Goal: Information Seeking & Learning: Learn about a topic

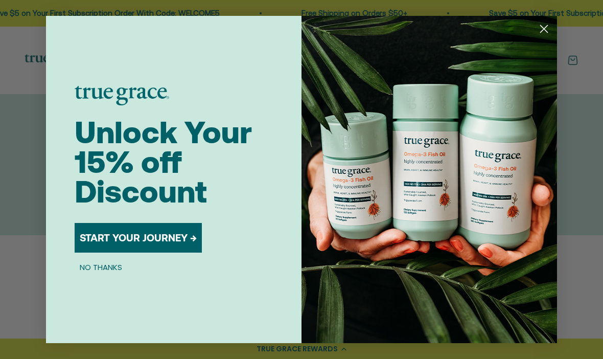
click at [547, 31] on icon "Close dialog" at bounding box center [544, 29] width 7 height 7
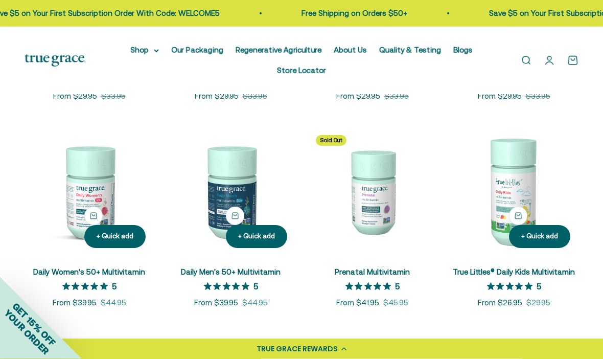
scroll to position [354, 0]
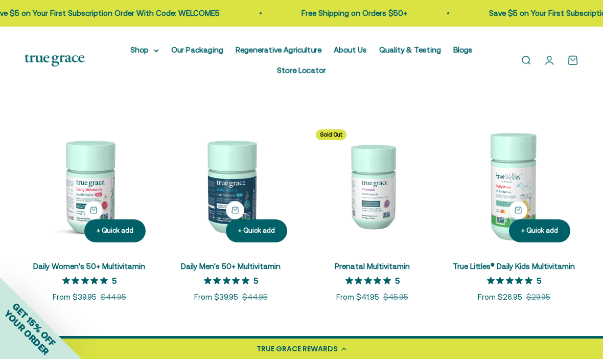
click at [101, 232] on img at bounding box center [89, 185] width 129 height 129
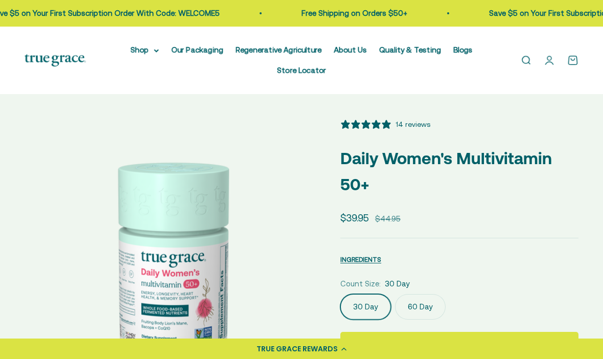
select select "3"
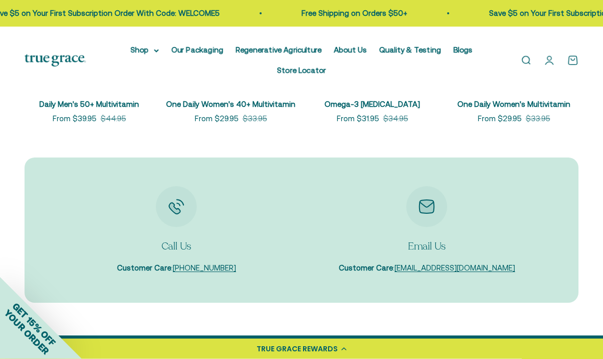
scroll to position [3018, 0]
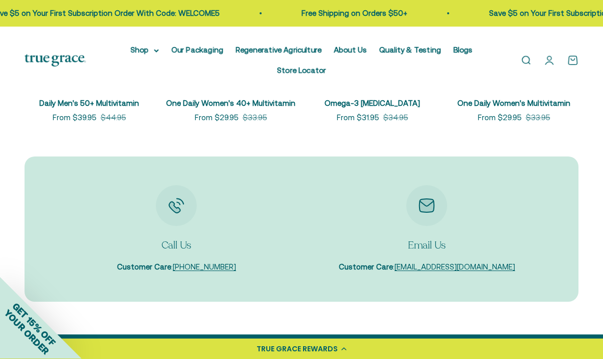
click at [472, 50] on link "Blogs" at bounding box center [462, 50] width 19 height 9
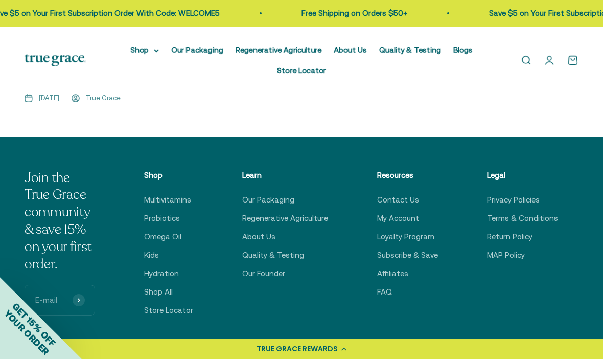
scroll to position [1654, 0]
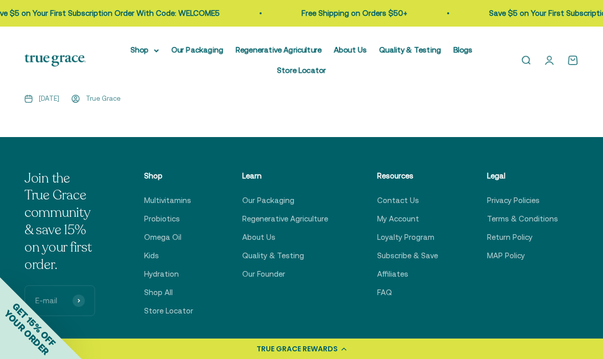
click at [533, 289] on div "Join the True Grace community & save 15% on your first order. E-mail Subscribe …" at bounding box center [302, 285] width 554 height 231
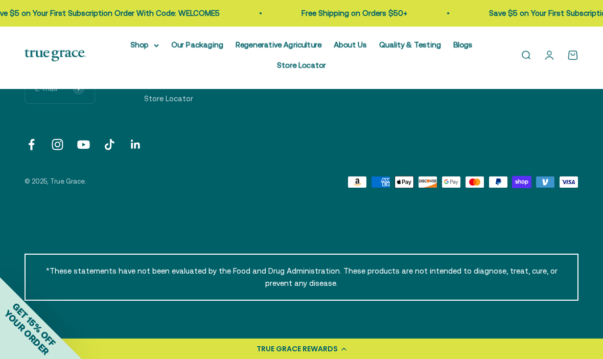
scroll to position [1901, 0]
